Goal: Find specific page/section: Find specific page/section

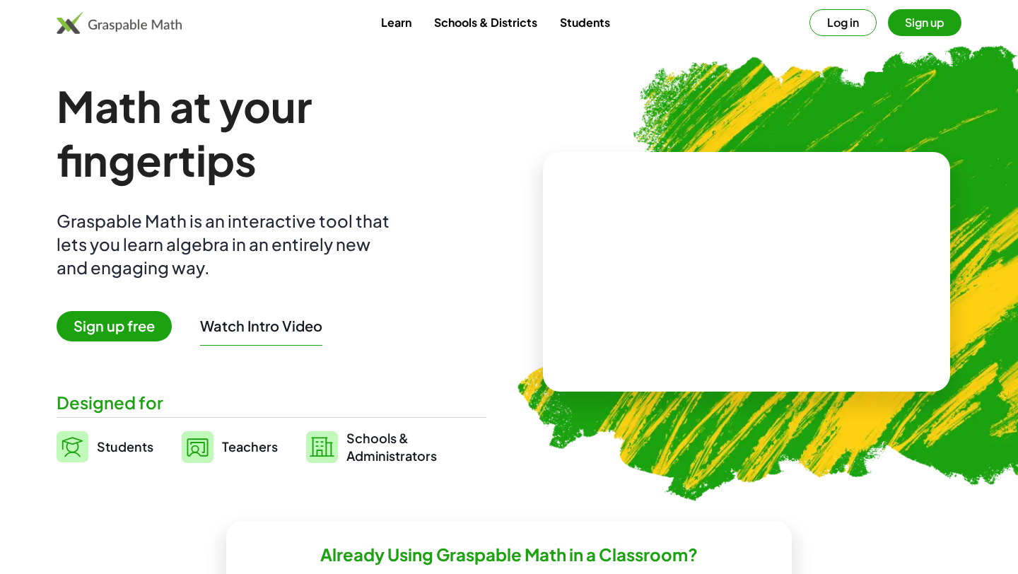
click at [124, 443] on span "Students" at bounding box center [125, 446] width 57 height 16
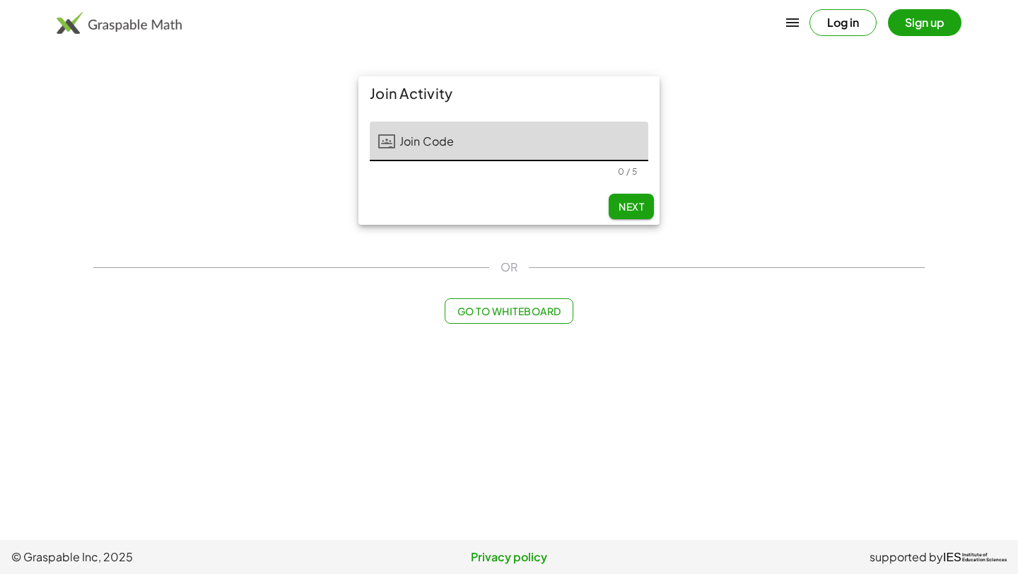
click at [116, 442] on main "Join Activity Join Code Join Code 0 / 5 Next OR Go to Whiteboard" at bounding box center [509, 270] width 1018 height 540
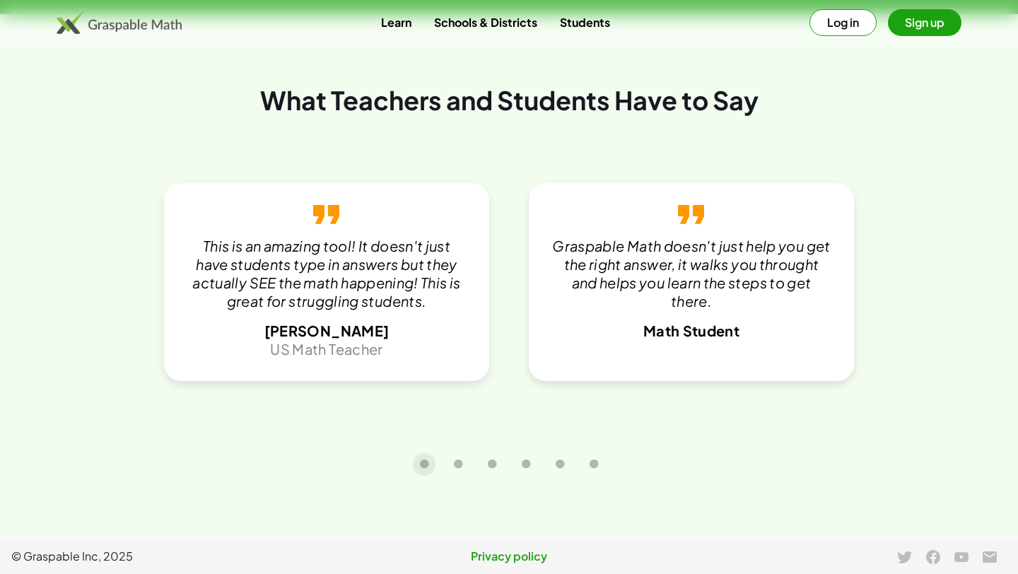
scroll to position [3017, 0]
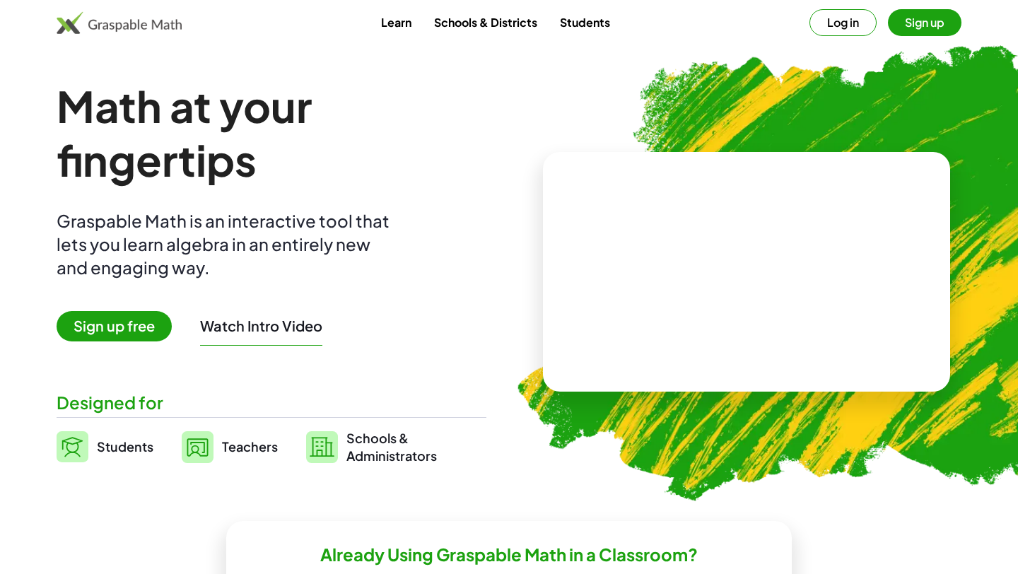
click at [399, 23] on link "Learn" at bounding box center [396, 22] width 53 height 26
